Goal: Information Seeking & Learning: Learn about a topic

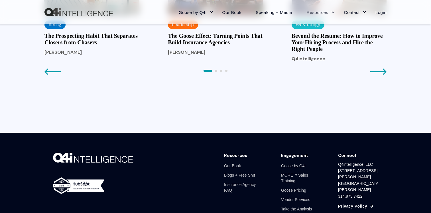
scroll to position [707, 0]
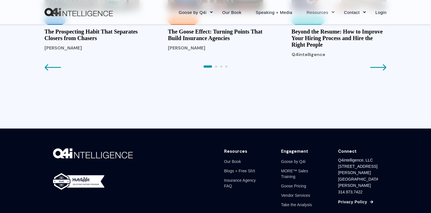
click at [379, 71] on icon "Next page" at bounding box center [378, 67] width 17 height 7
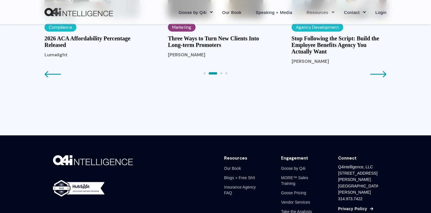
scroll to position [708, 0]
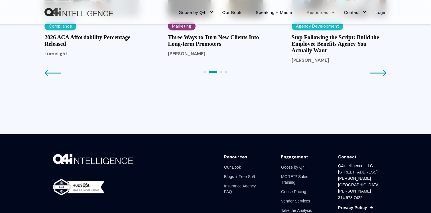
click at [330, 54] on h3 "Stop Following the Script: Build the Employee Benefits Agency You Actually Want" at bounding box center [338, 44] width 95 height 20
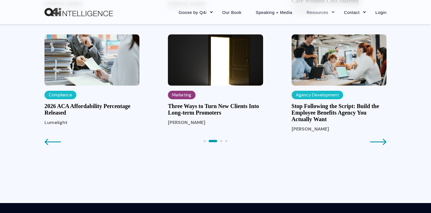
scroll to position [646, 0]
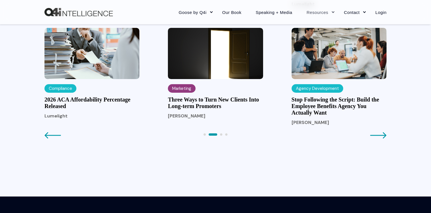
click at [99, 110] on h3 "2026 ACA Affordability Percentage Released" at bounding box center [91, 103] width 95 height 13
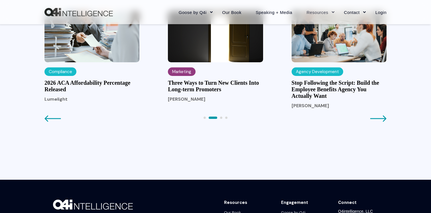
scroll to position [664, 0]
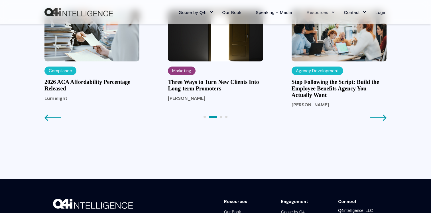
click at [385, 121] on icon "Next page" at bounding box center [378, 118] width 16 height 6
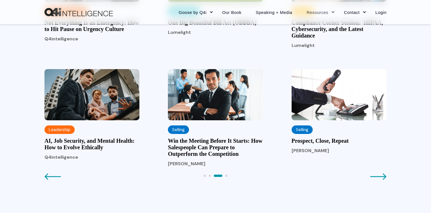
scroll to position [604, 0]
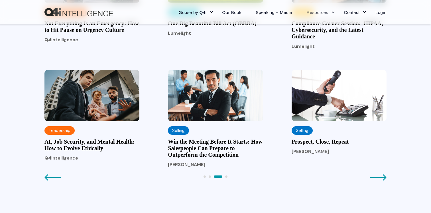
click at [379, 181] on icon "Next page" at bounding box center [378, 177] width 17 height 7
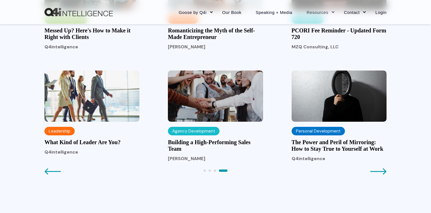
scroll to position [606, 0]
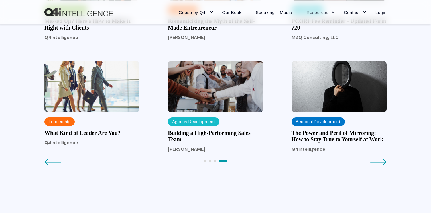
click at [377, 166] on icon "Next page" at bounding box center [378, 162] width 17 height 7
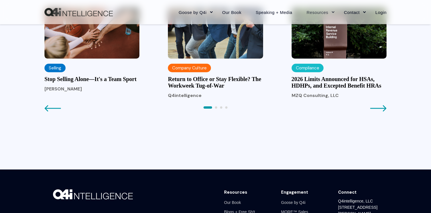
scroll to position [677, 0]
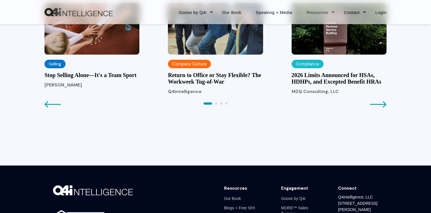
click at [316, 85] on h3 "2026 Limits Announced for HSAs, HDHPs, and Excepted Benefit HRAs" at bounding box center [338, 78] width 95 height 13
click at [375, 108] on icon "Next page" at bounding box center [378, 104] width 17 height 7
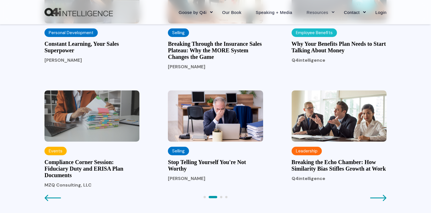
scroll to position [617, 0]
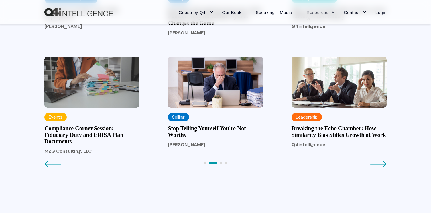
click at [110, 145] on h3 "Compliance Corner Session: Fiduciary Duty and ERISA Plan Documents" at bounding box center [91, 135] width 95 height 20
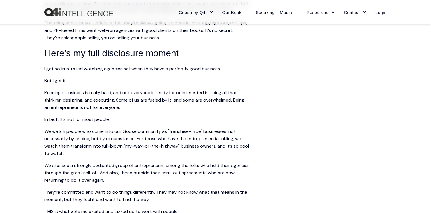
scroll to position [782, 0]
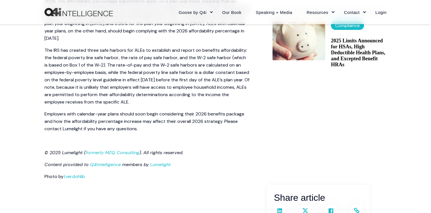
scroll to position [323, 0]
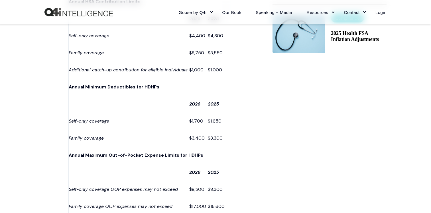
scroll to position [265, 0]
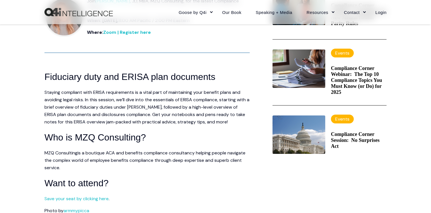
scroll to position [235, 0]
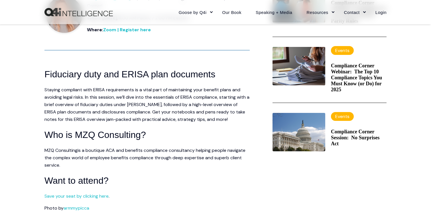
click at [356, 91] on h4 "Compliance Corner Webinar: The Top 10 Compliance Topics You Must Know (or Do) f…" at bounding box center [359, 78] width 56 height 30
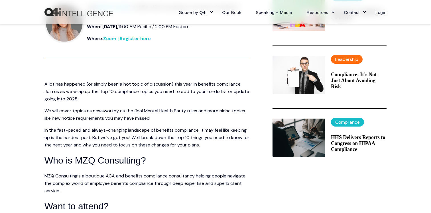
scroll to position [116, 0]
